Goal: Navigation & Orientation: Find specific page/section

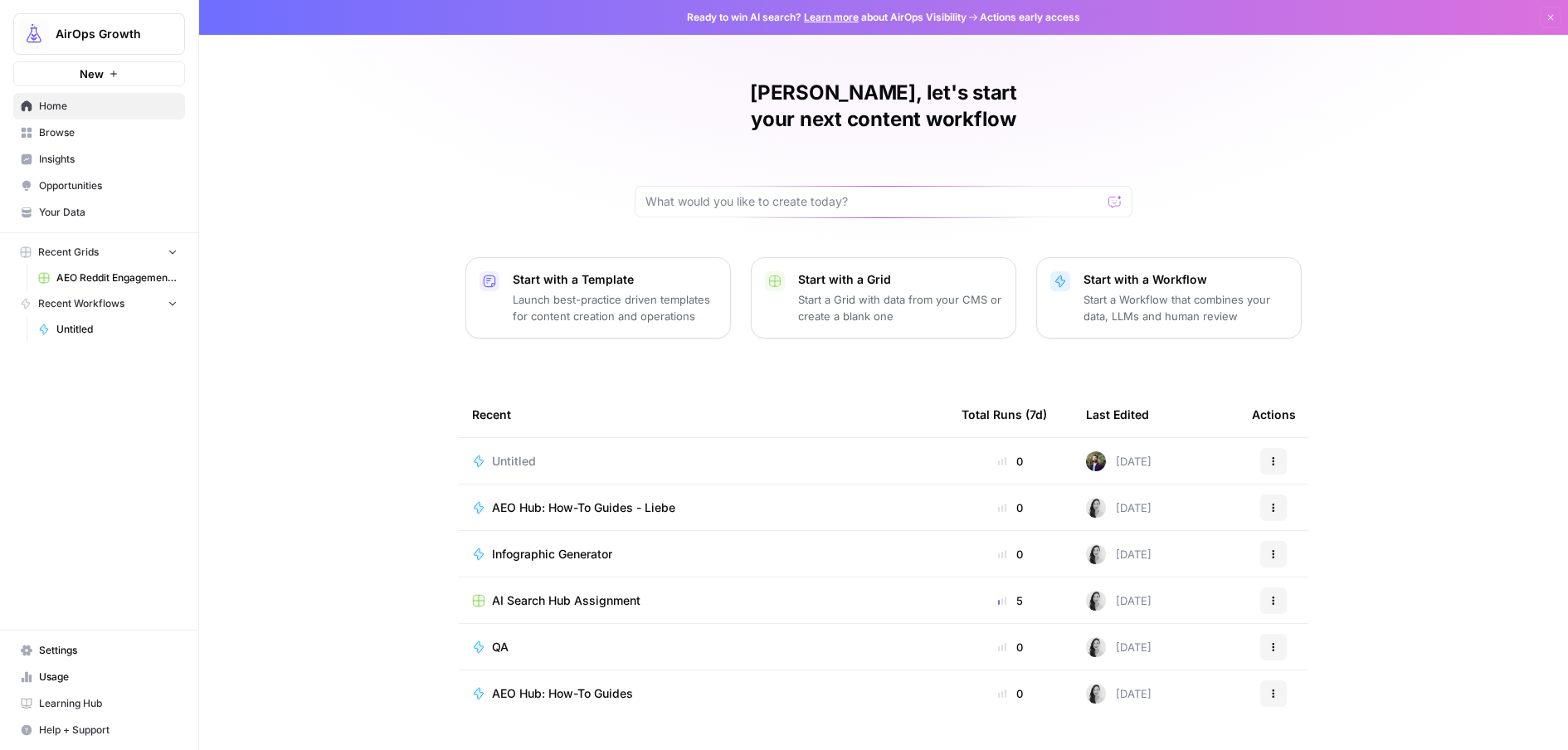
click at [123, 159] on span "Insights" at bounding box center [109, 159] width 139 height 15
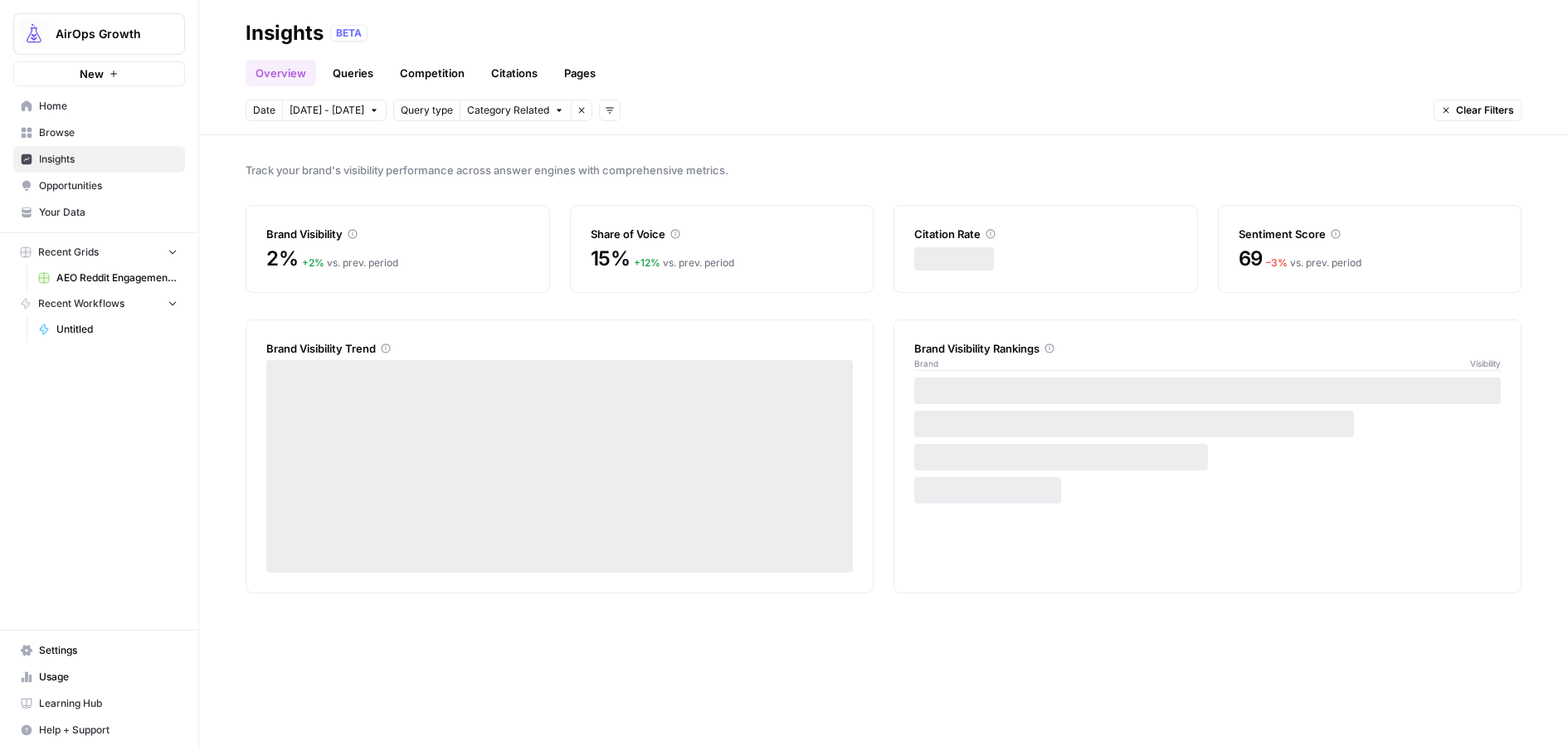
click at [351, 77] on link "Queries" at bounding box center [353, 73] width 61 height 27
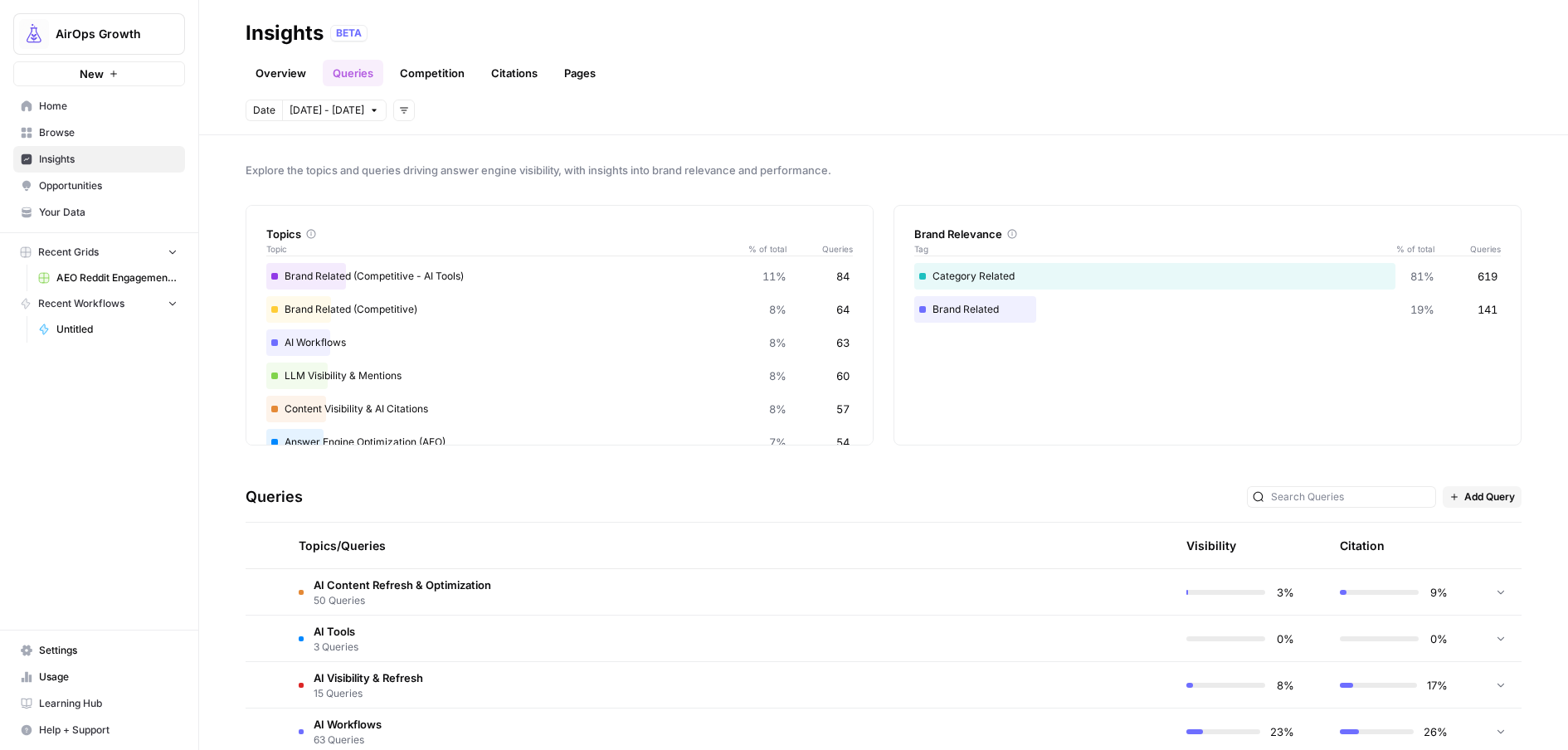
click at [456, 67] on link "Competition" at bounding box center [432, 73] width 85 height 27
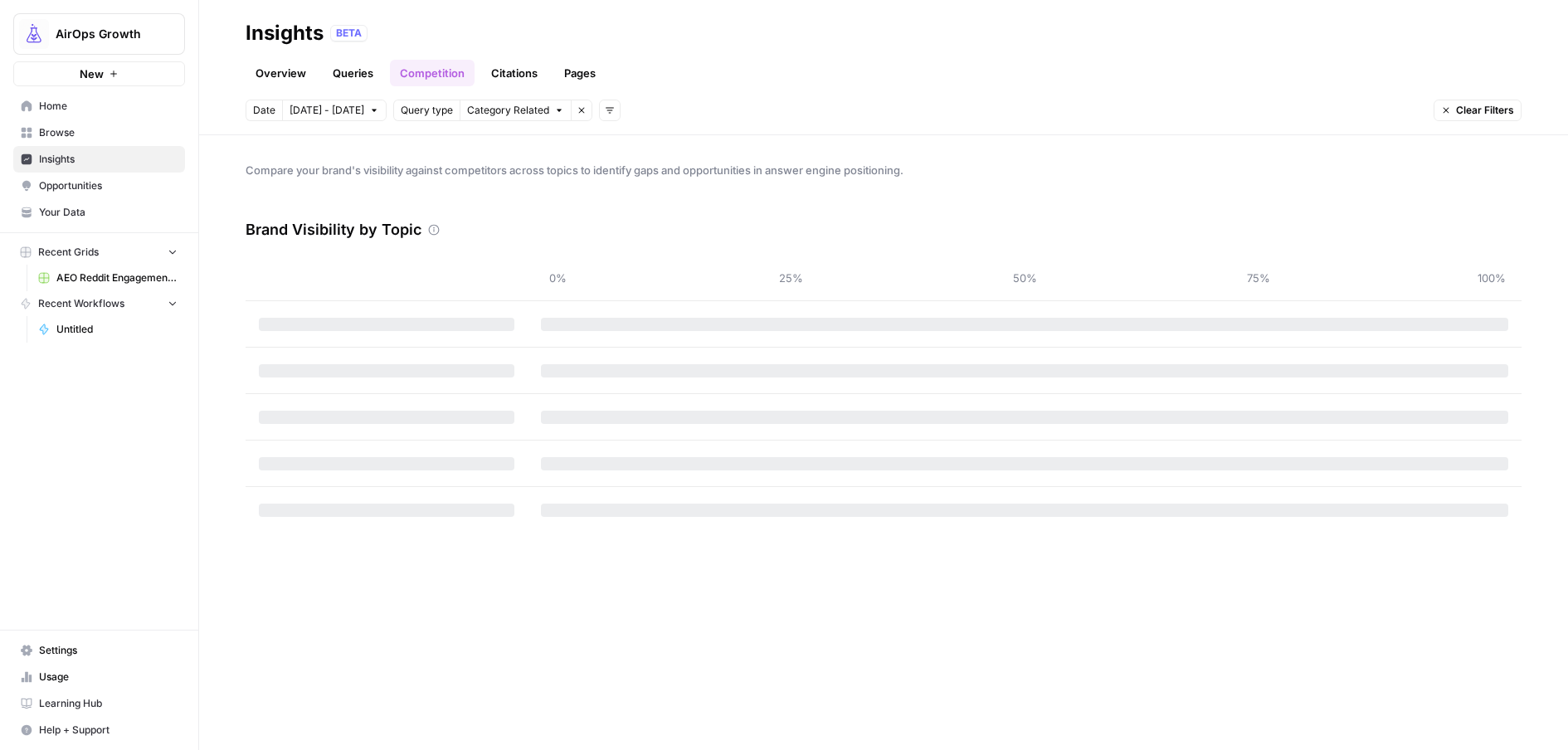
click at [505, 77] on link "Citations" at bounding box center [514, 73] width 66 height 27
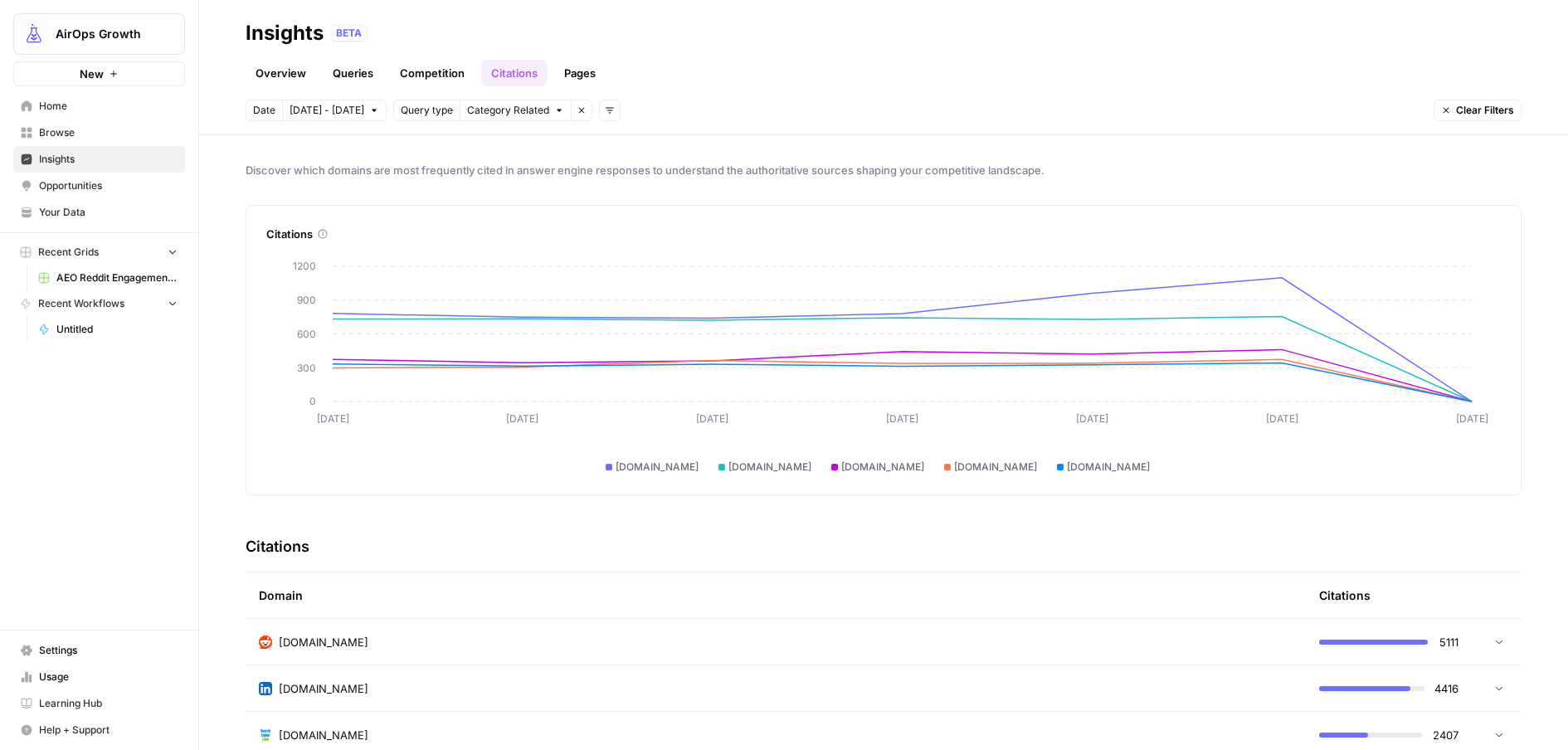
click at [587, 73] on link "Pages" at bounding box center [580, 73] width 51 height 27
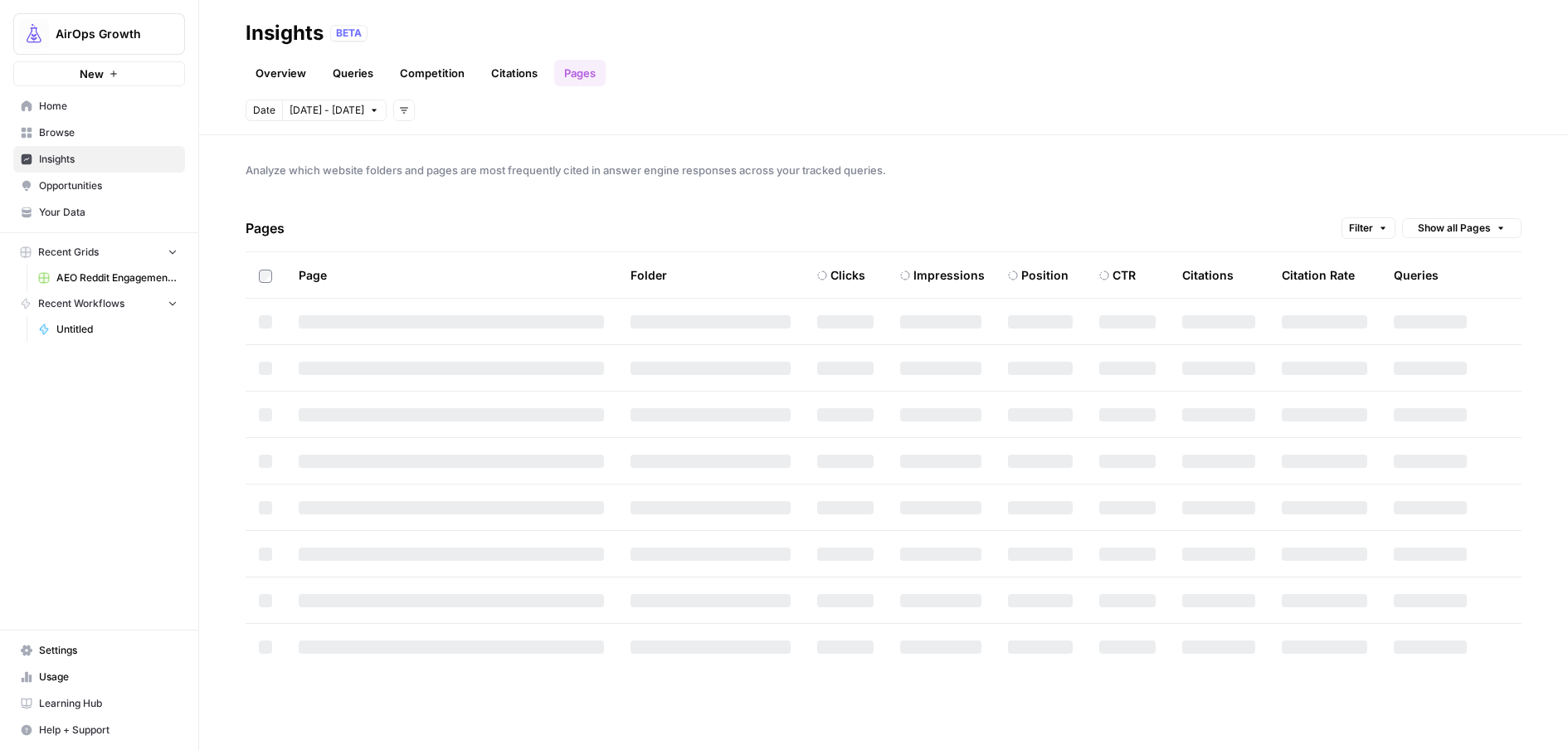
click at [505, 75] on link "Citations" at bounding box center [514, 73] width 66 height 27
